Goal: Task Accomplishment & Management: Use online tool/utility

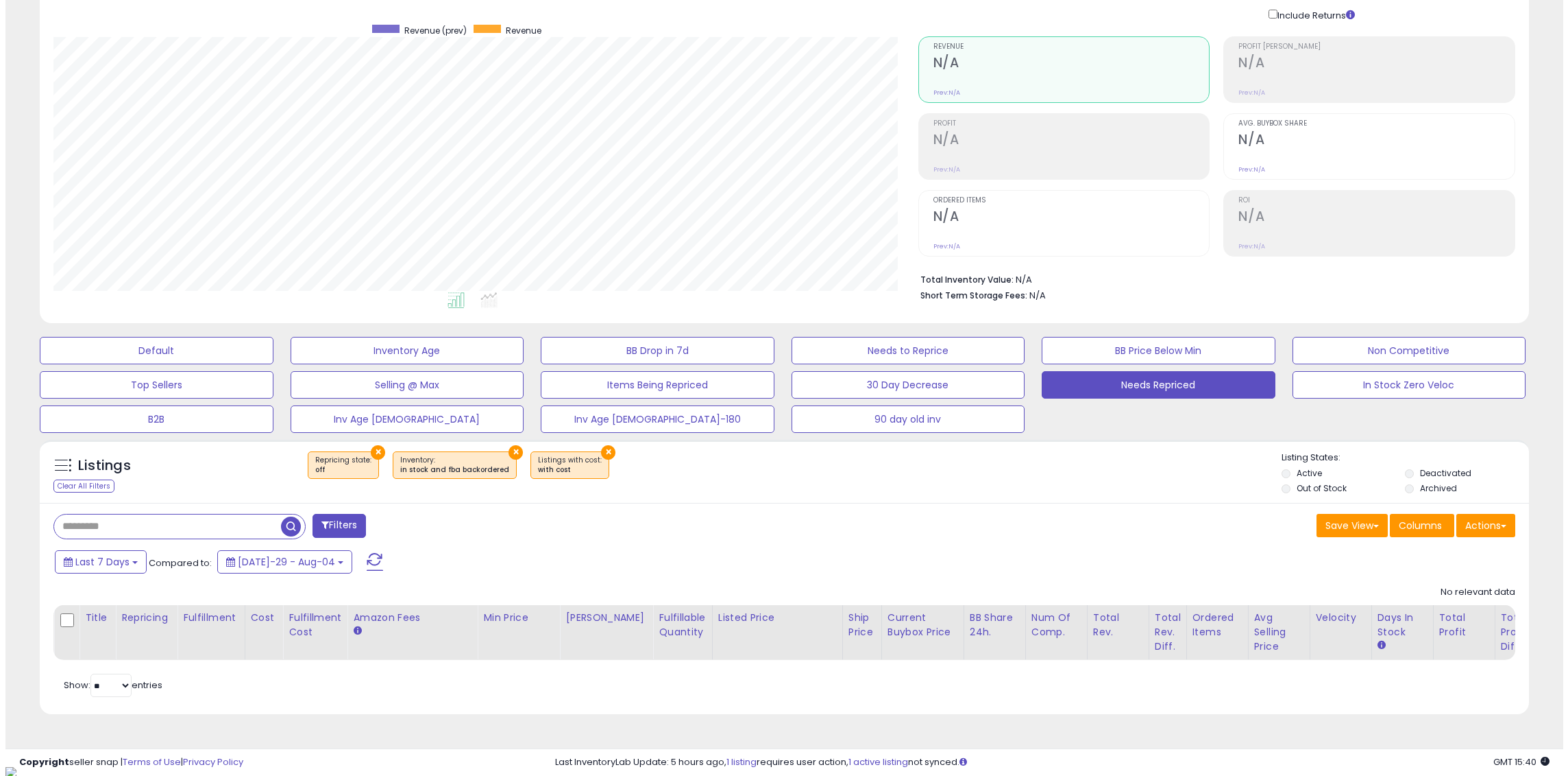
scroll to position [281, 865]
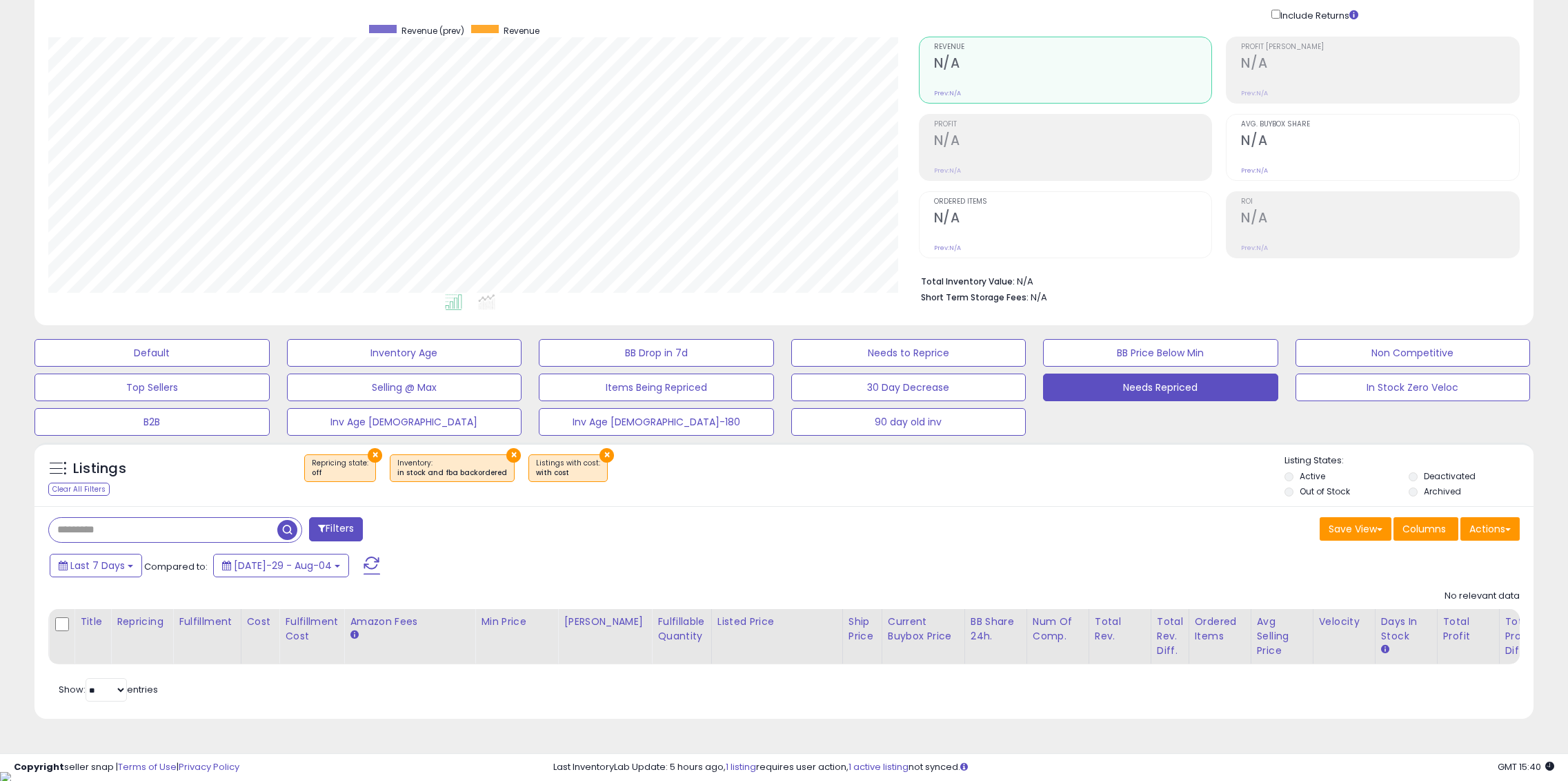
click at [364, 562] on span at bounding box center [371, 565] width 16 height 18
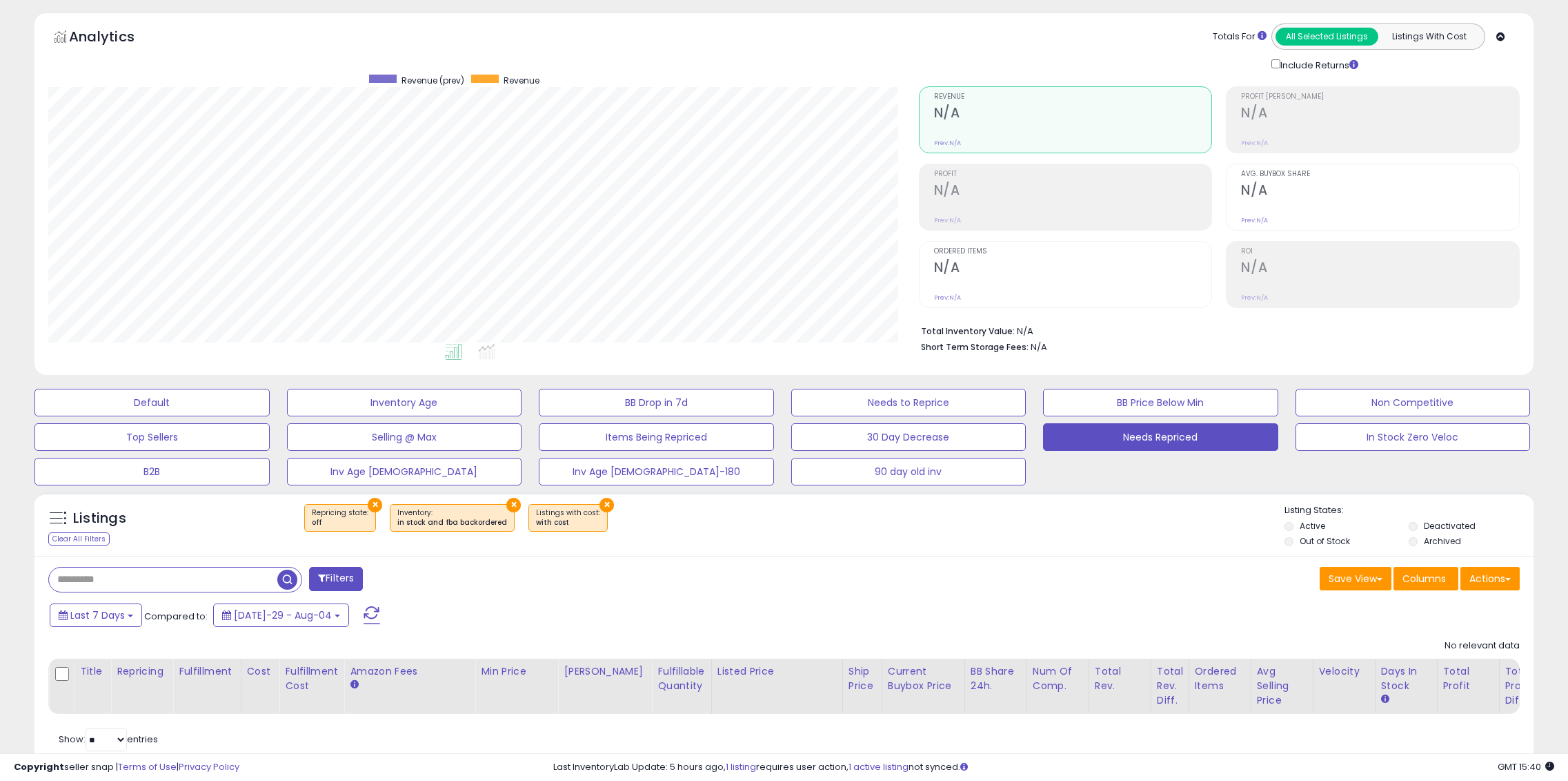
scroll to position [0, 0]
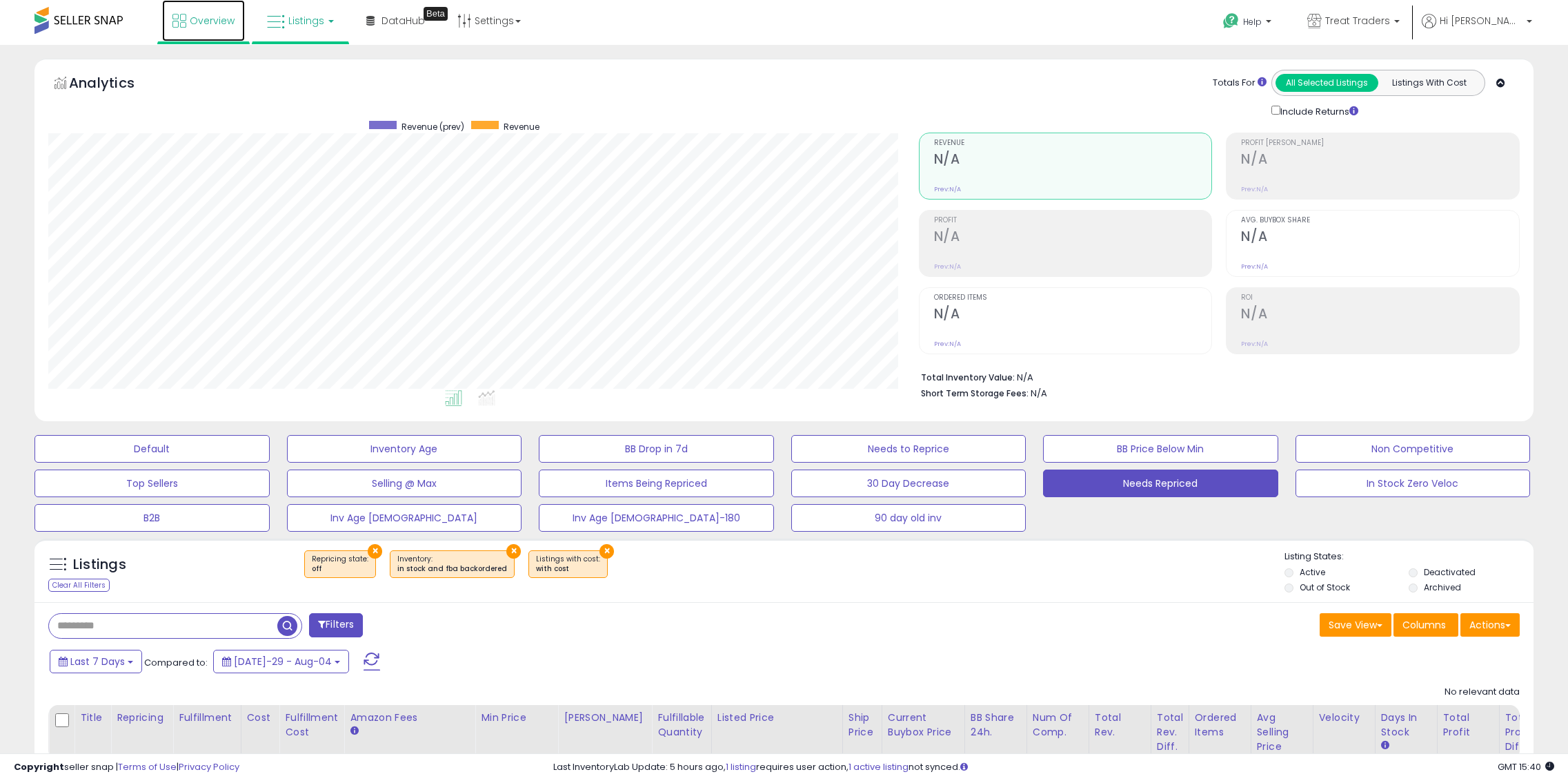
click at [199, 31] on link "Overview" at bounding box center [203, 20] width 82 height 42
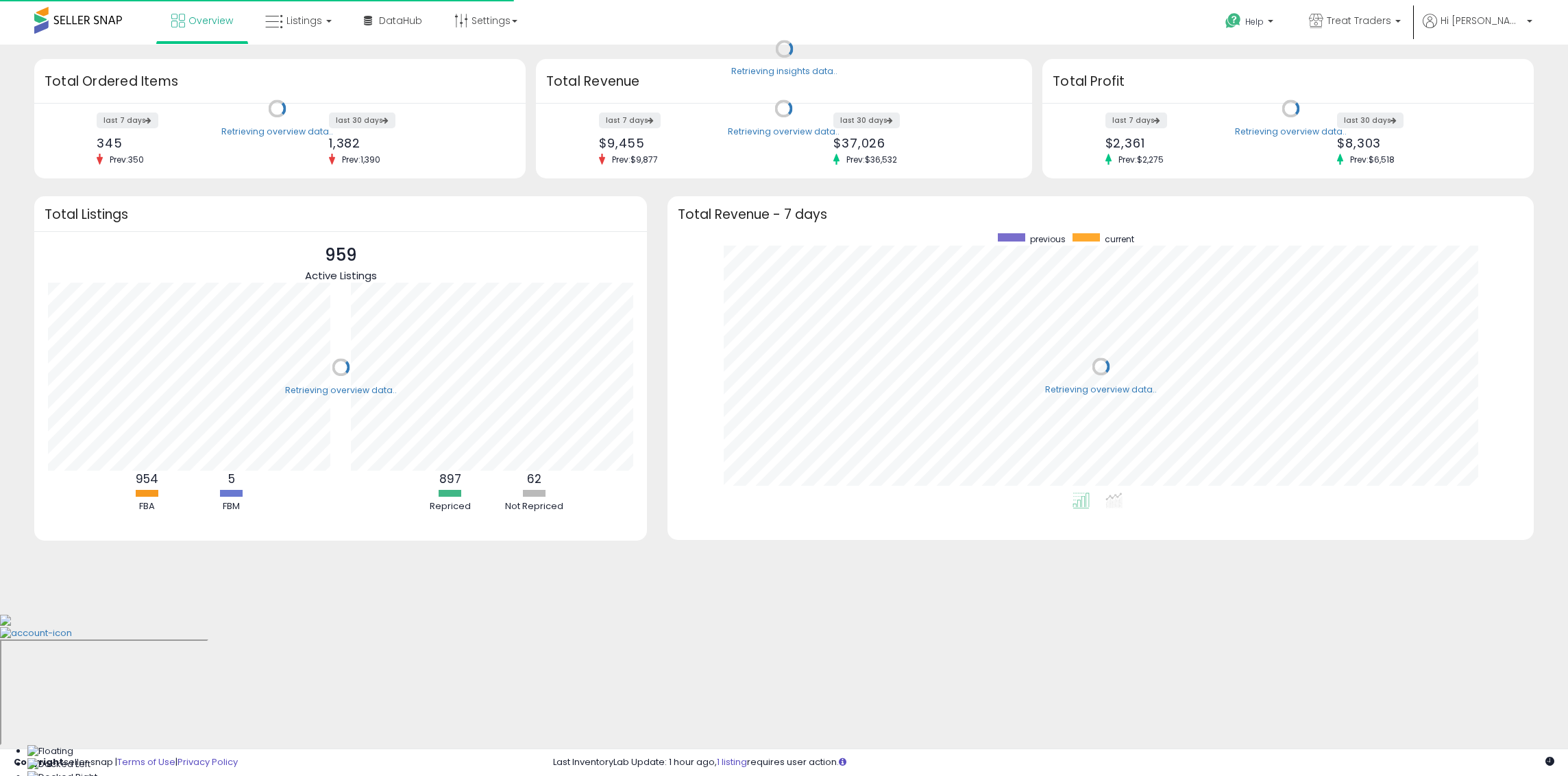
scroll to position [259, 839]
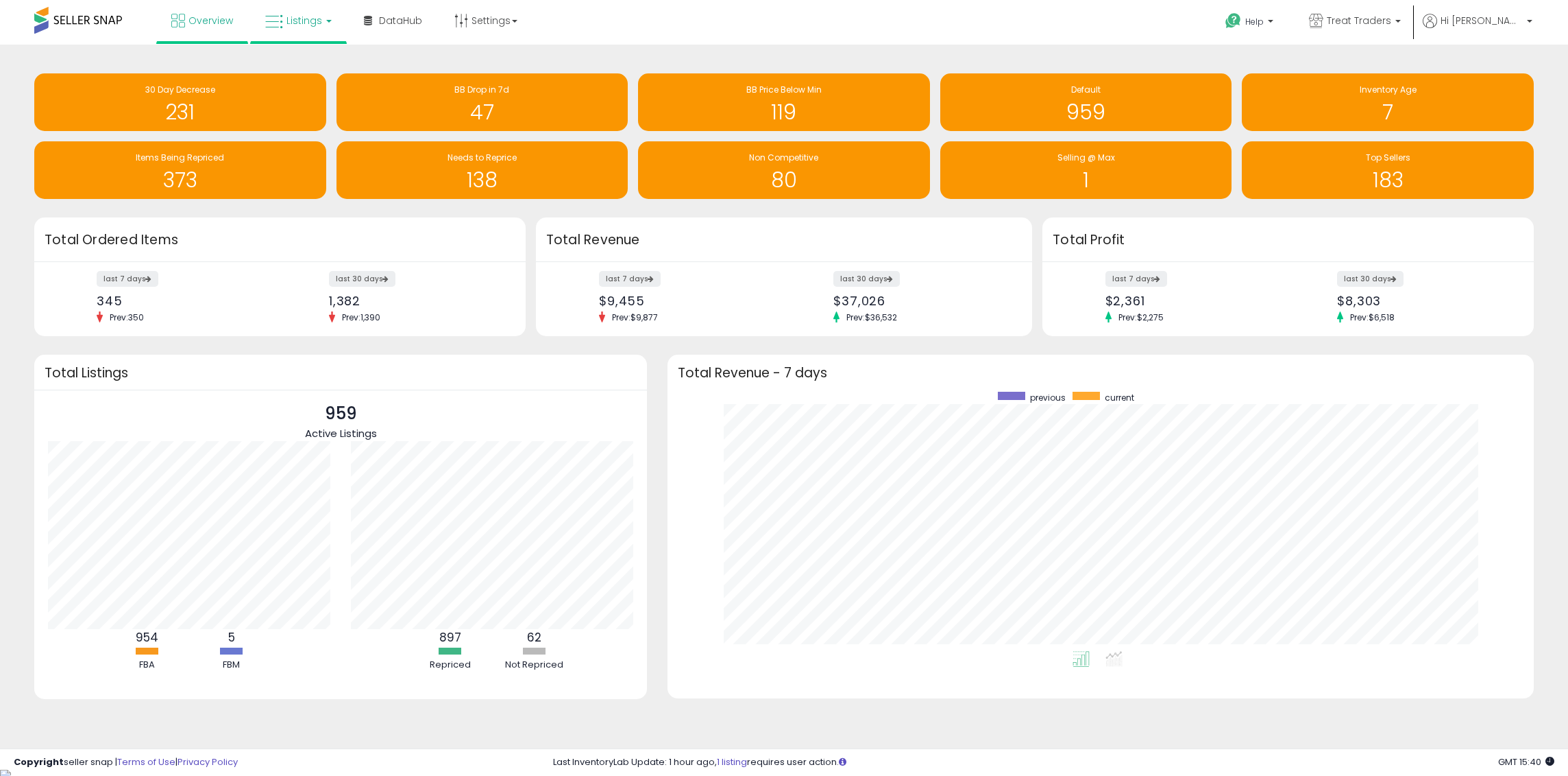
click at [311, 20] on span "Listings" at bounding box center [304, 20] width 35 height 14
click at [318, 68] on icon at bounding box center [309, 68] width 60 height 18
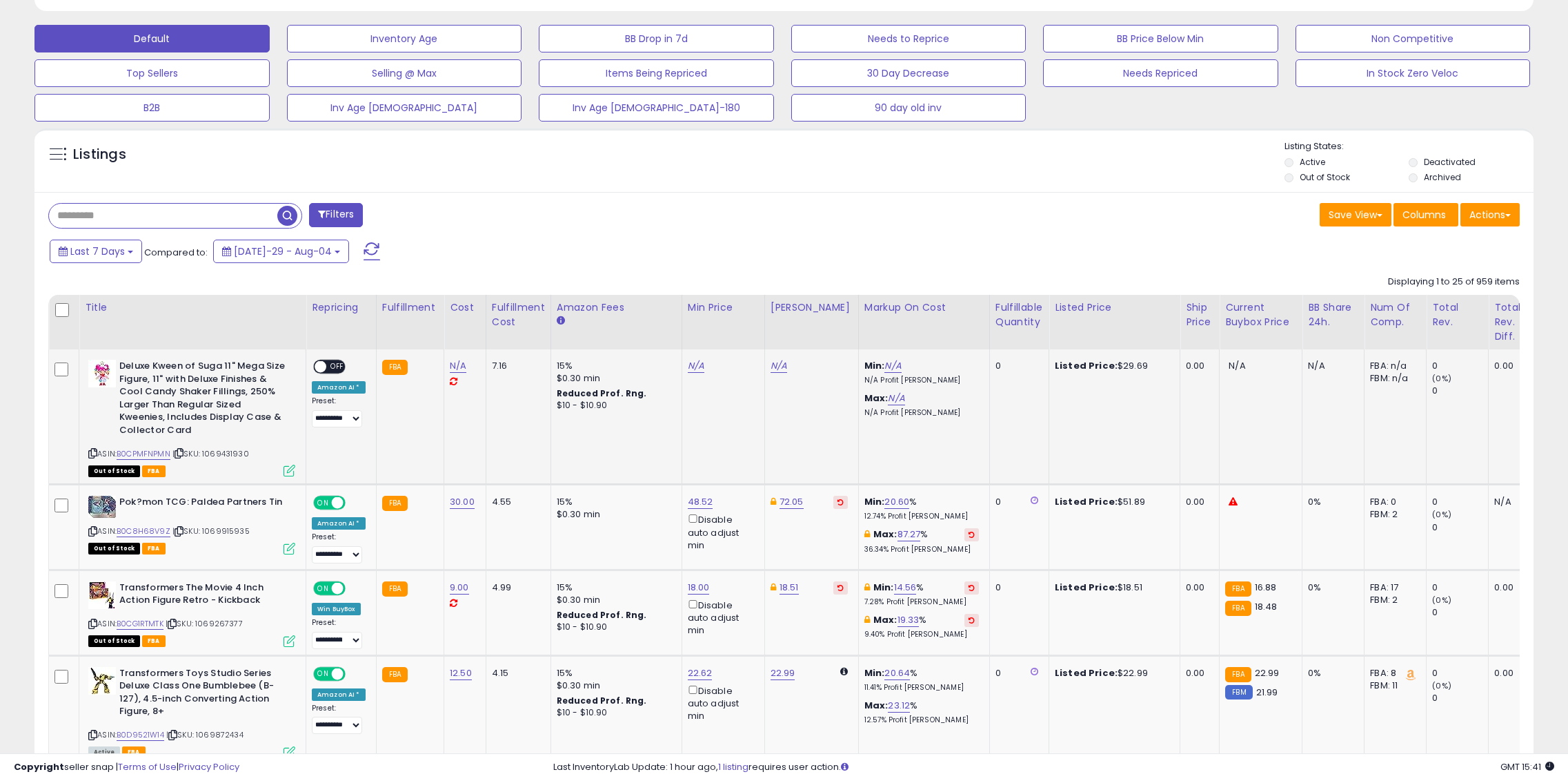
scroll to position [552, 0]
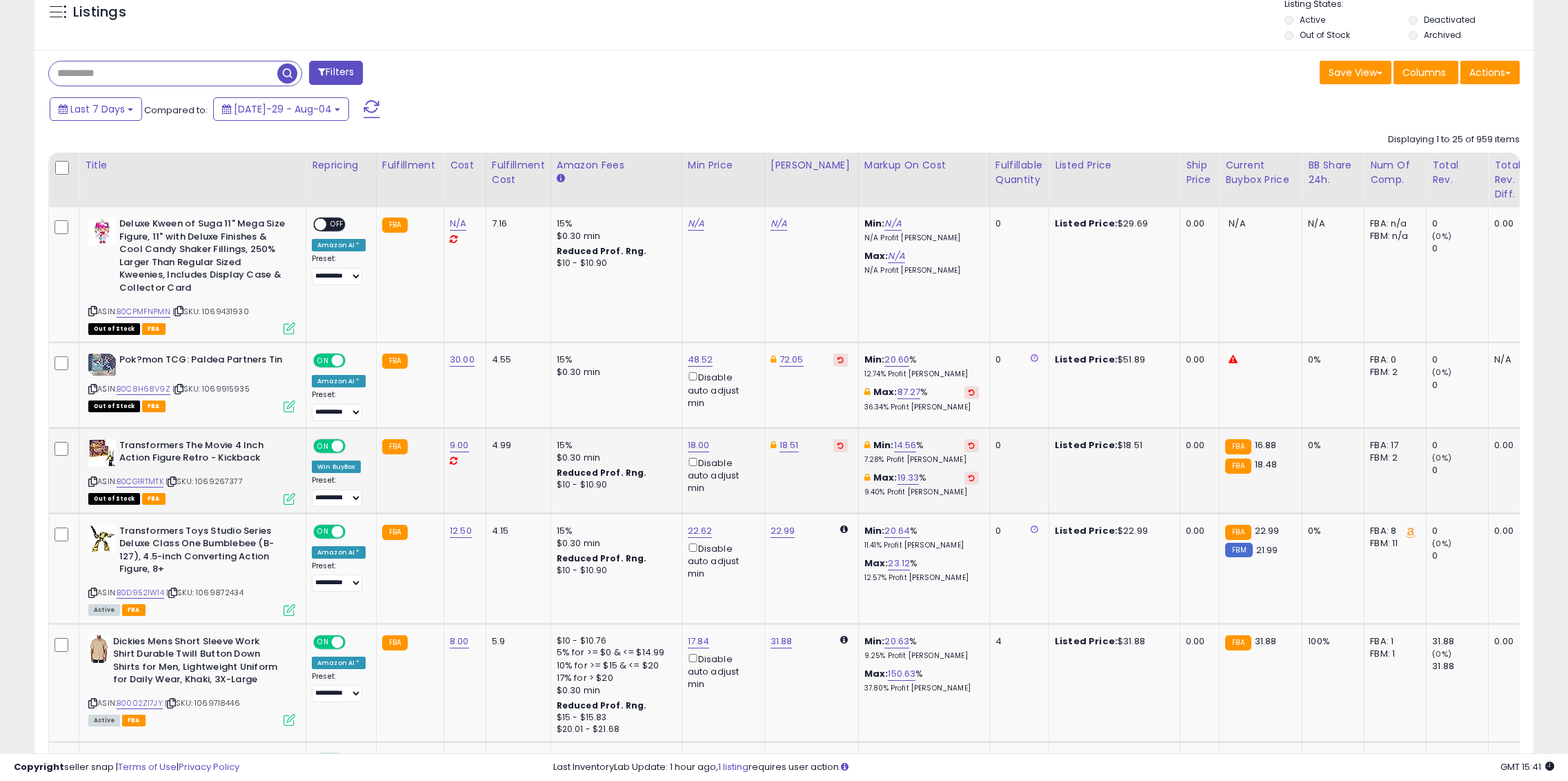
click at [1225, 466] on small "FBA" at bounding box center [1238, 466] width 25 height 15
click at [145, 484] on link "B0CG1RTMTK" at bounding box center [139, 482] width 47 height 12
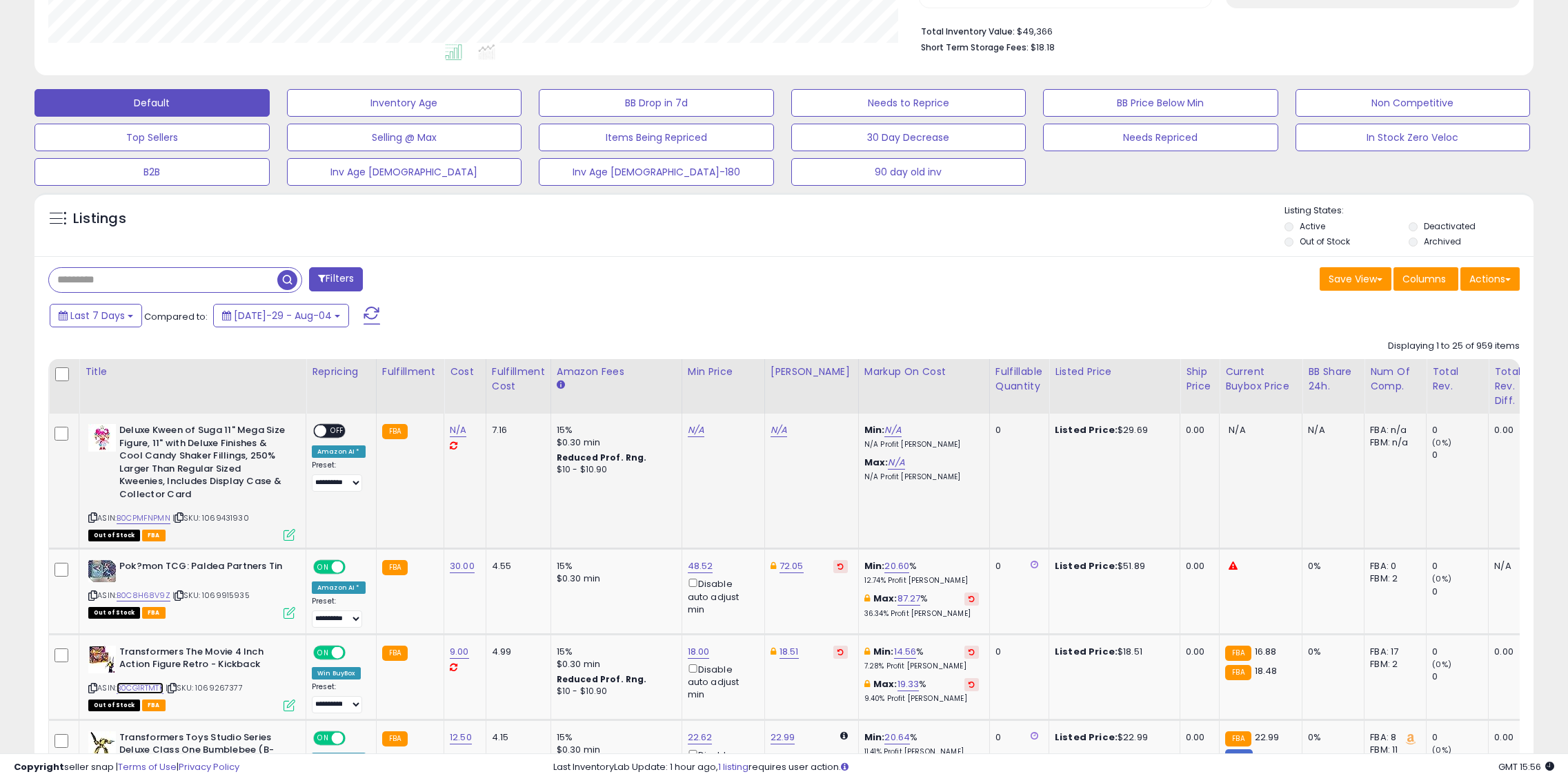
scroll to position [138, 0]
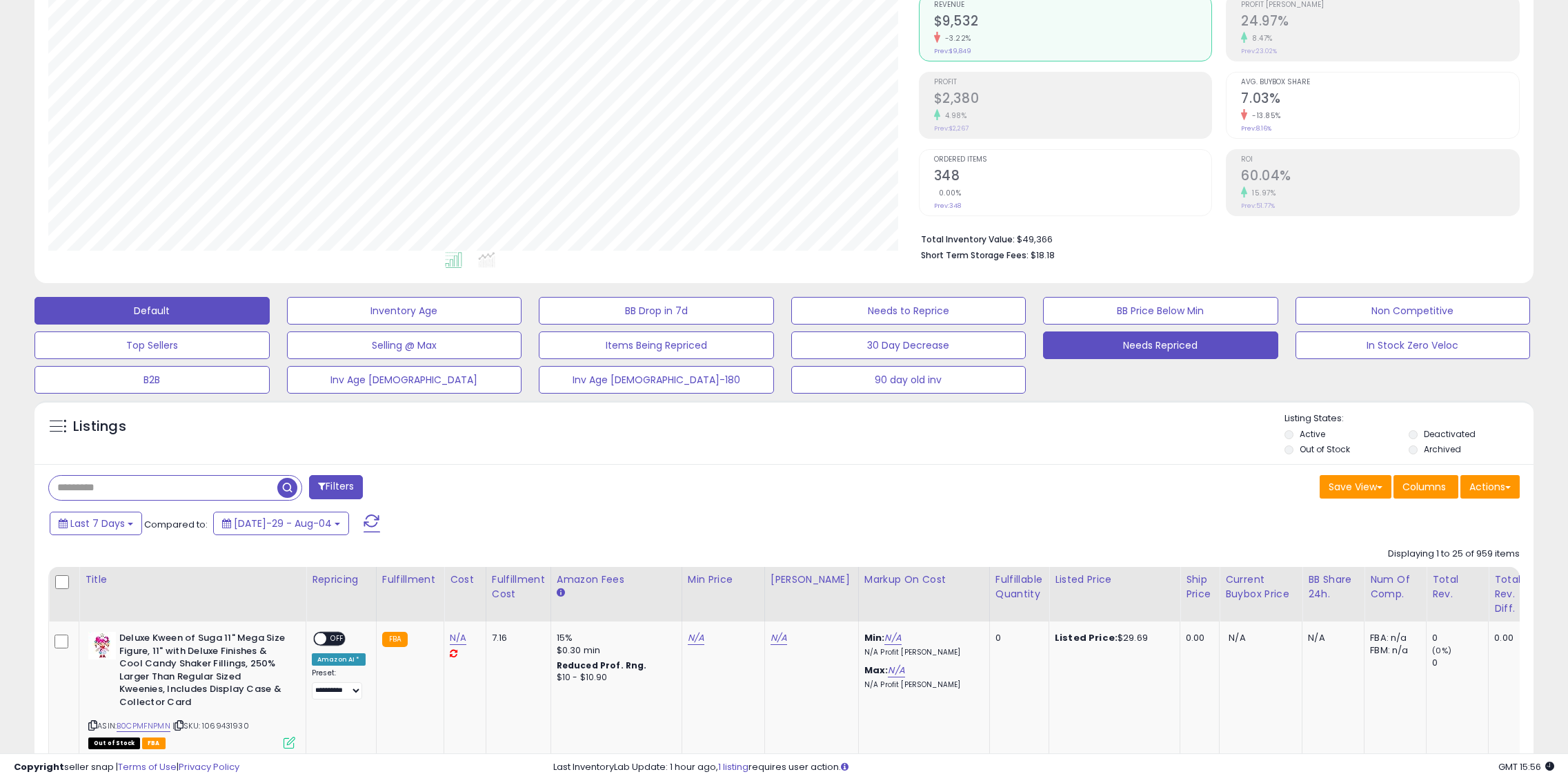
click at [522, 325] on button "Needs Repriced" at bounding box center [404, 310] width 235 height 27
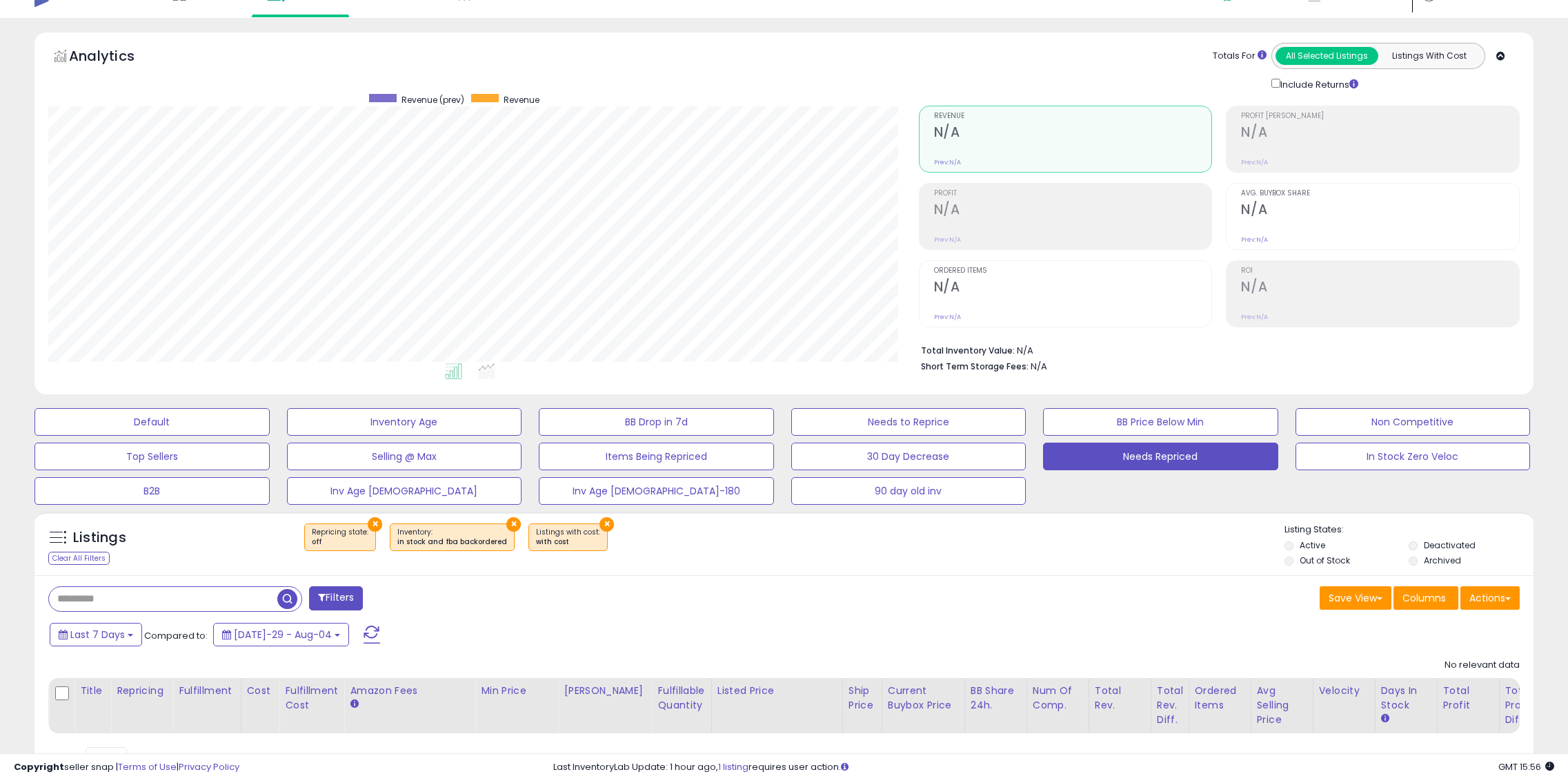
scroll to position [96, 0]
